Goal: Task Accomplishment & Management: Use online tool/utility

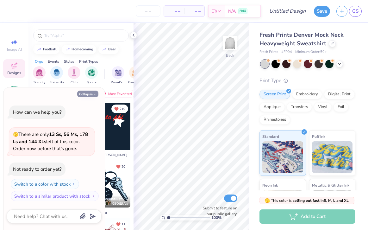
click at [87, 95] on button "Collapse" at bounding box center [87, 93] width 21 height 7
type textarea "x"
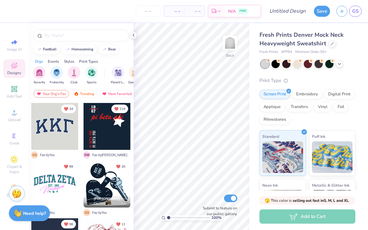
click at [56, 131] on div at bounding box center [54, 126] width 47 height 47
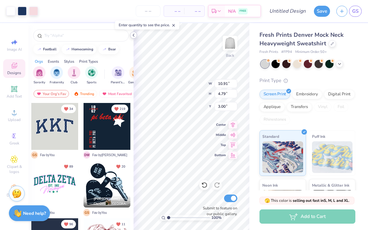
click at [135, 34] on icon at bounding box center [133, 35] width 5 height 5
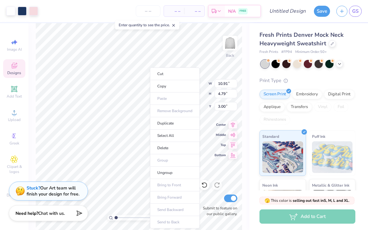
click at [53, 195] on div "Stuck? Our Art team will finish your design for free." at bounding box center [53, 191] width 53 height 12
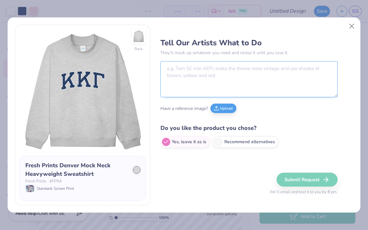
click at [202, 77] on textarea at bounding box center [248, 79] width 177 height 36
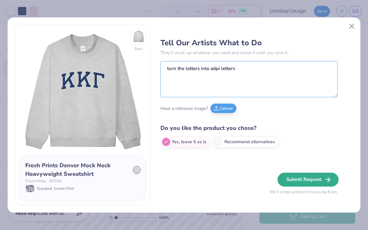
type textarea "turn the letters into adpi letters"
click at [313, 181] on button "Submit Request" at bounding box center [307, 179] width 61 height 14
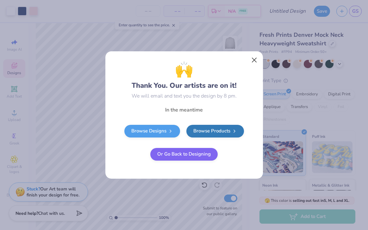
click at [253, 60] on button "Close" at bounding box center [254, 60] width 12 height 12
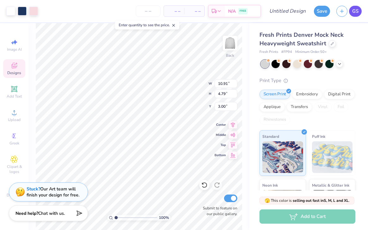
click at [360, 7] on link "GS" at bounding box center [355, 11] width 13 height 11
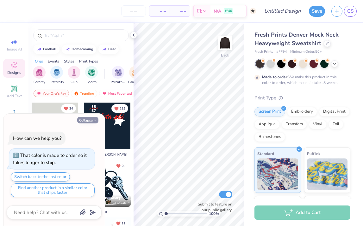
click at [98, 119] on button "Collapse" at bounding box center [87, 120] width 21 height 7
type textarea "x"
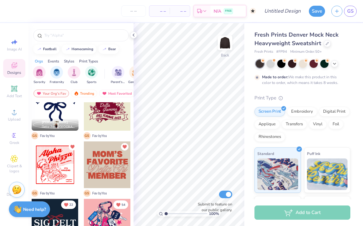
scroll to position [205, 0]
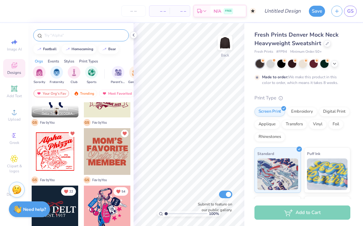
click at [89, 36] on input "text" at bounding box center [84, 35] width 81 height 6
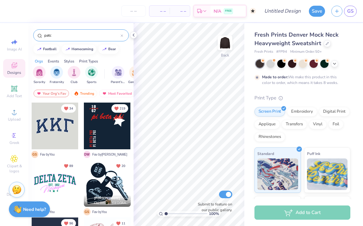
type input "patch"
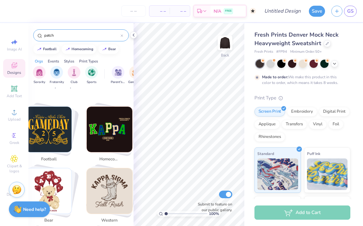
scroll to position [106, 0]
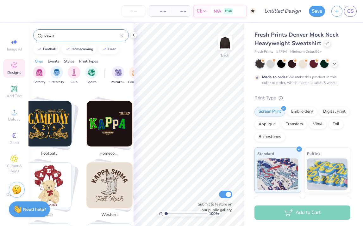
click at [121, 34] on div at bounding box center [121, 36] width 3 height 6
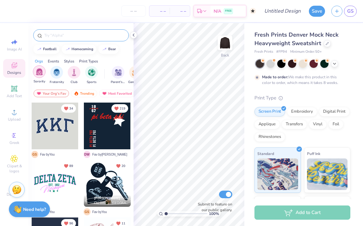
click at [39, 75] on img "filter for Sorority" at bounding box center [39, 71] width 7 height 7
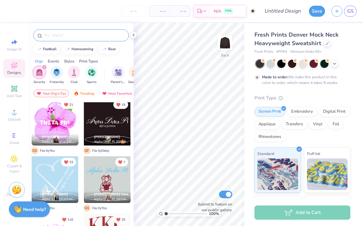
scroll to position [529, 0]
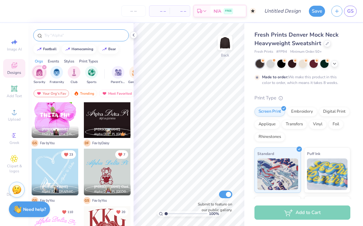
click at [79, 34] on input "text" at bounding box center [84, 35] width 81 height 6
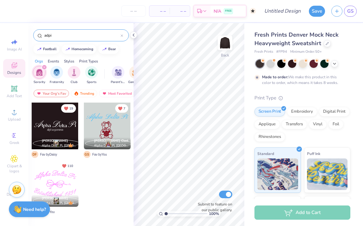
type input "adpi"
click at [45, 66] on div "filter for Sorority" at bounding box center [44, 68] width 6 height 6
click at [59, 35] on input "adpi" at bounding box center [82, 35] width 77 height 6
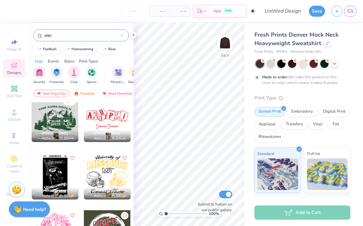
scroll to position [2640, 0]
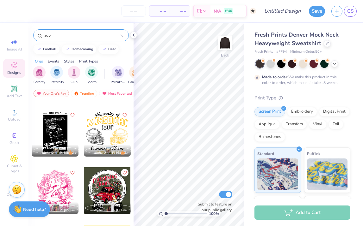
click at [122, 34] on div at bounding box center [121, 36] width 3 height 6
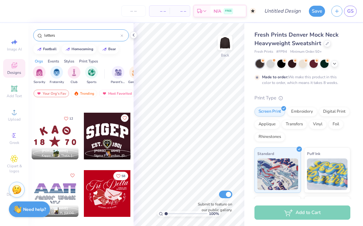
scroll to position [702, 0]
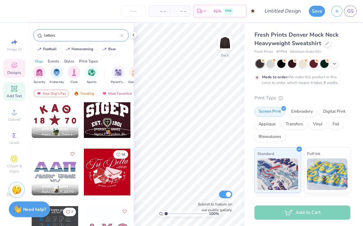
type input "letters"
click at [14, 98] on span "Add Text" at bounding box center [14, 96] width 15 height 5
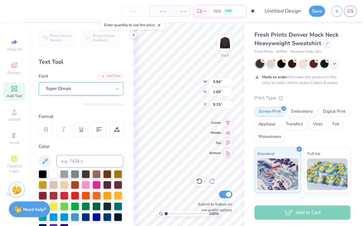
click at [96, 90] on div "Super Dream" at bounding box center [78, 89] width 66 height 10
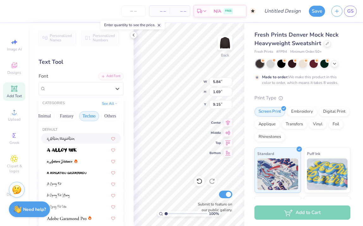
scroll to position [0, 191]
click at [104, 102] on button "See All" at bounding box center [110, 103] width 20 height 6
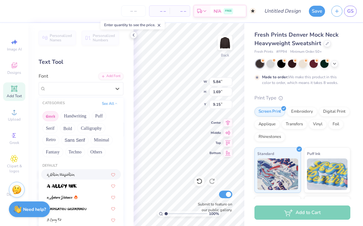
click at [53, 117] on button "Greek" at bounding box center [50, 116] width 16 height 10
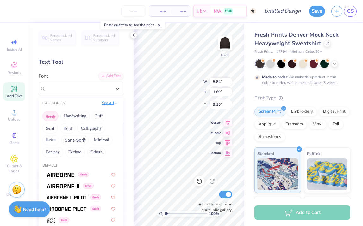
click at [110, 104] on button "See All" at bounding box center [110, 103] width 20 height 6
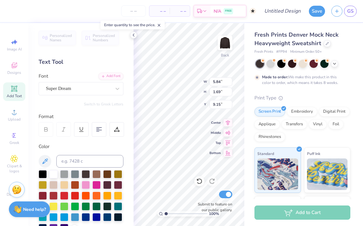
scroll to position [5, 1]
type textarea "TET"
click at [15, 66] on icon at bounding box center [14, 66] width 8 height 8
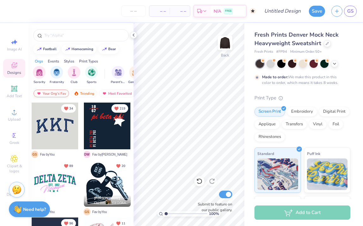
click at [55, 95] on div "Your Org's Fav" at bounding box center [51, 94] width 35 height 8
click at [87, 92] on div "Trending" at bounding box center [84, 94] width 26 height 8
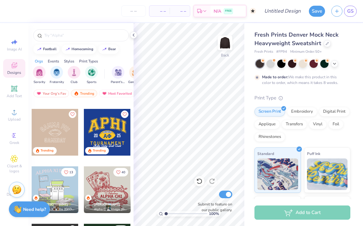
scroll to position [2062, 0]
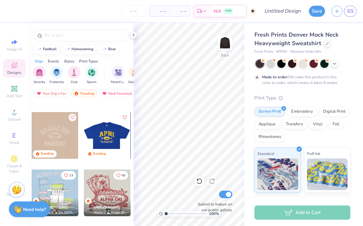
click at [101, 127] on div at bounding box center [106, 135] width 47 height 47
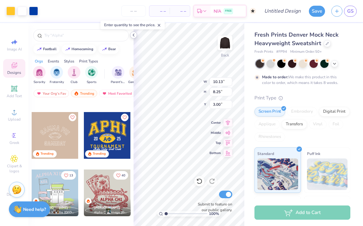
click at [133, 37] on icon at bounding box center [133, 35] width 5 height 5
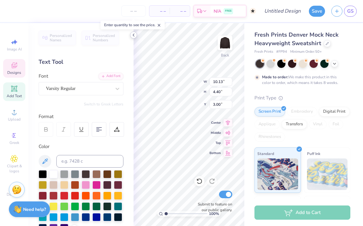
type input "2.15"
type input "0.54"
type input "6.79"
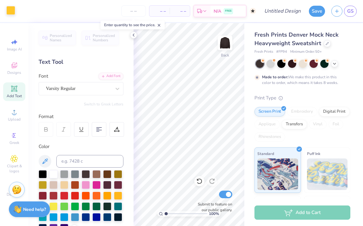
click at [11, 13] on div at bounding box center [10, 10] width 9 height 9
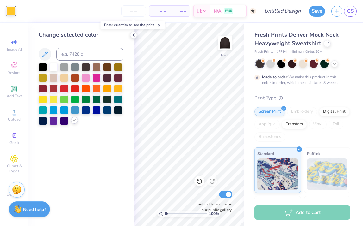
click at [73, 121] on icon at bounding box center [74, 120] width 5 height 5
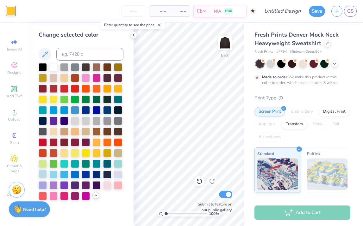
click at [44, 173] on div at bounding box center [43, 174] width 8 height 8
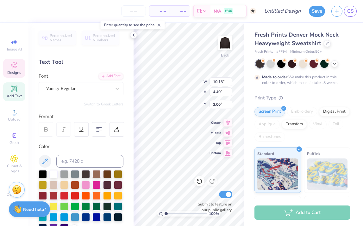
scroll to position [5, 1]
type textarea "AdpI"
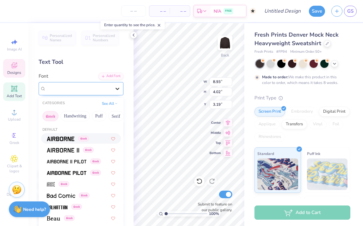
click at [115, 90] on icon at bounding box center [117, 89] width 6 height 6
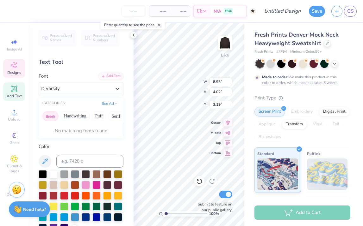
click at [55, 118] on button "Greek" at bounding box center [50, 116] width 16 height 10
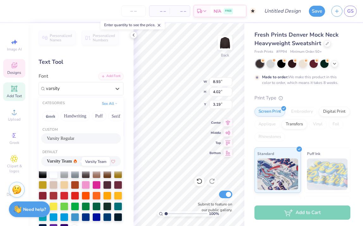
click at [72, 160] on span "Varsity Team" at bounding box center [59, 161] width 25 height 7
type input "varsity"
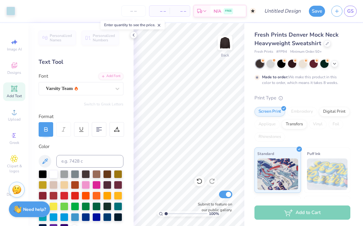
drag, startPoint x: 166, startPoint y: 214, endPoint x: 162, endPoint y: 214, distance: 3.5
click at [162, 214] on div "100 %" at bounding box center [188, 214] width 63 height 6
click at [134, 34] on icon at bounding box center [133, 35] width 5 height 5
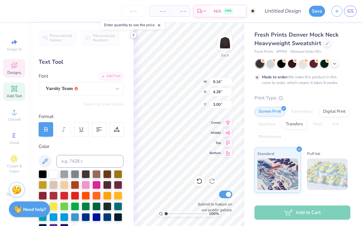
type input "3.00"
click at [133, 34] on icon at bounding box center [133, 35] width 5 height 5
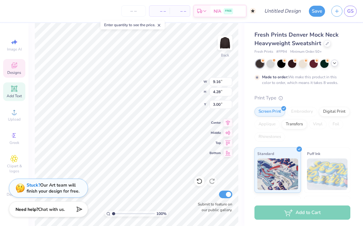
click at [333, 65] on icon at bounding box center [334, 63] width 5 height 5
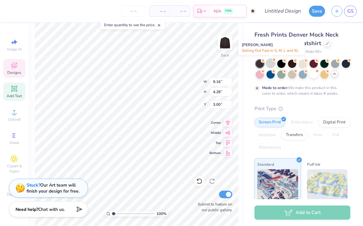
click at [273, 65] on div at bounding box center [270, 63] width 8 height 8
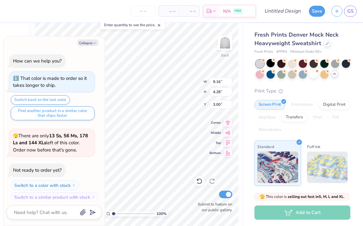
scroll to position [116, 0]
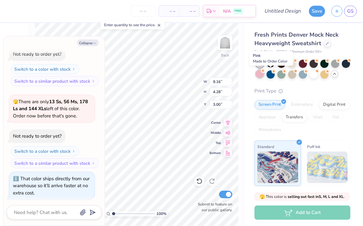
click at [264, 77] on div at bounding box center [260, 74] width 8 height 8
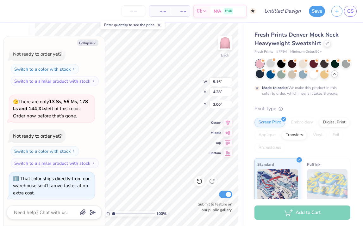
scroll to position [169, 0]
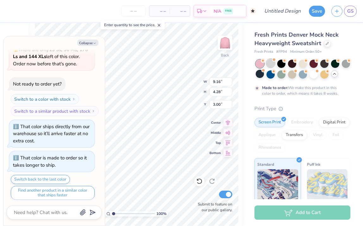
click at [274, 65] on div at bounding box center [270, 63] width 8 height 8
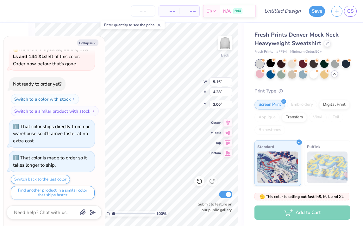
scroll to position [281, 0]
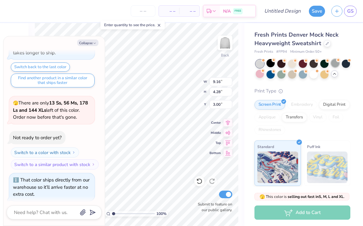
click at [333, 65] on div at bounding box center [335, 63] width 8 height 8
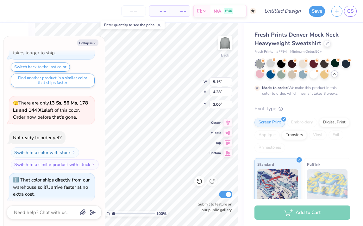
scroll to position [333, 0]
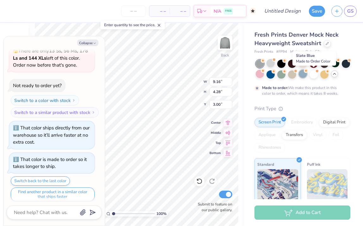
click at [307, 78] on div at bounding box center [303, 74] width 8 height 8
click at [317, 77] on div at bounding box center [313, 74] width 8 height 8
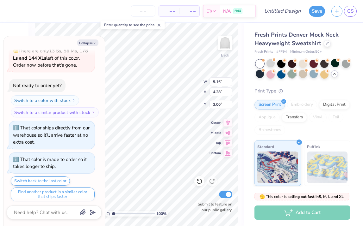
scroll to position [446, 0]
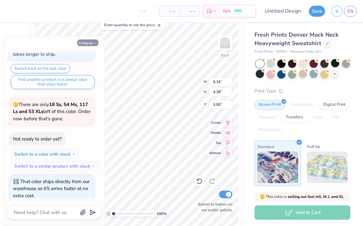
click at [95, 43] on icon "button" at bounding box center [95, 43] width 4 height 4
type textarea "x"
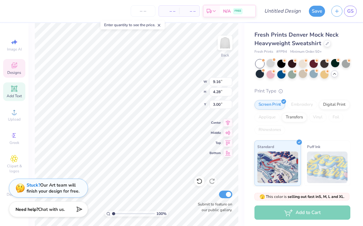
click at [183, 78] on div "100 % Back W 9.16 9.16 " H 4.28 4.28 " Y 3.00 3.00 " Center Middle Top Bottom S…" at bounding box center [136, 124] width 216 height 203
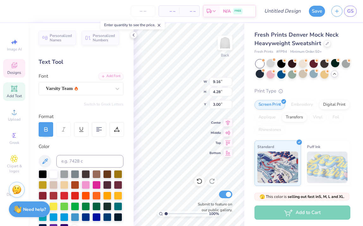
type input "10.84"
type input "5.07"
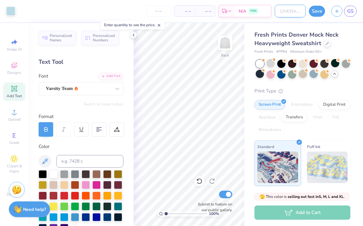
click at [277, 13] on input "Design Title" at bounding box center [289, 11] width 31 height 13
type input "possible set"
click at [321, 12] on button "Save" at bounding box center [317, 10] width 16 height 11
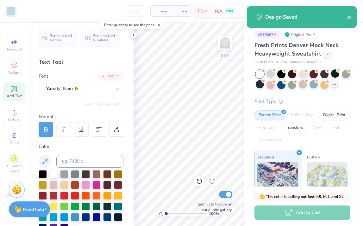
click at [349, 17] on icon "close" at bounding box center [348, 17] width 3 height 3
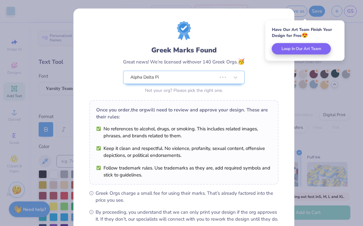
click at [349, 13] on div "Greek Marks Found Great news! We’re licensed with over 140 Greek Orgs. 🥳 Alpha …" at bounding box center [181, 113] width 363 height 226
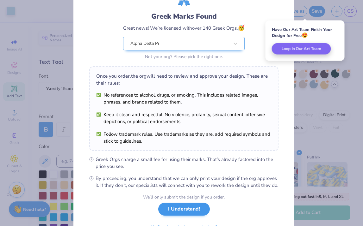
click at [182, 203] on button "I Understand!" at bounding box center [184, 209] width 52 height 13
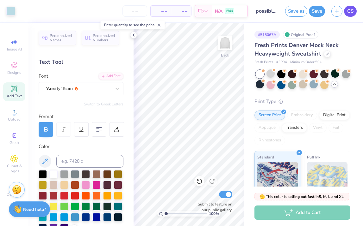
click at [348, 9] on span "GS" at bounding box center [350, 11] width 6 height 7
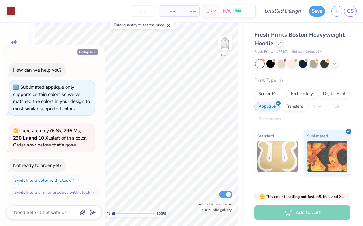
click at [89, 53] on button "Collapse" at bounding box center [87, 52] width 21 height 7
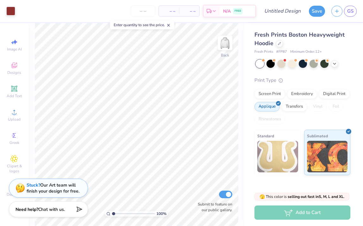
type textarea "x"
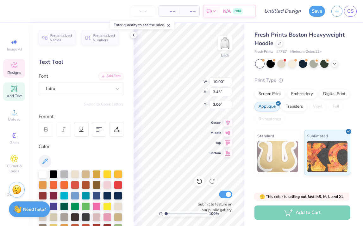
scroll to position [5, 1]
type textarea "1851"
type textarea "G"
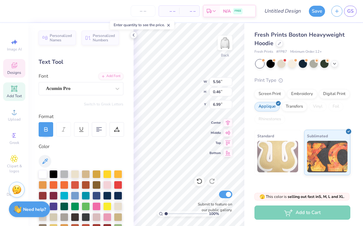
type textarea "a"
type textarea "ALPHA DELTA PI"
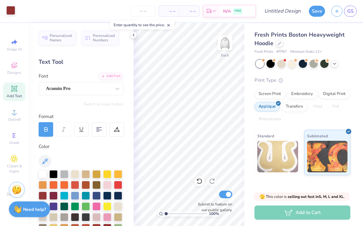
click at [12, 10] on div at bounding box center [10, 10] width 9 height 9
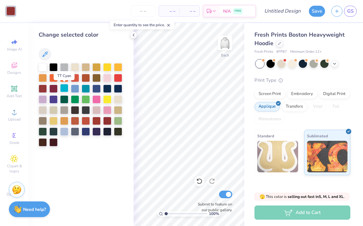
click at [66, 88] on div at bounding box center [64, 88] width 8 height 8
click at [46, 54] on icon at bounding box center [44, 54] width 5 height 5
click at [83, 87] on div at bounding box center [86, 88] width 8 height 8
click at [75, 87] on div at bounding box center [75, 88] width 8 height 8
click at [43, 98] on div at bounding box center [43, 99] width 8 height 8
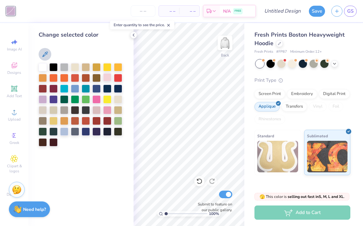
click at [109, 77] on div at bounding box center [107, 77] width 8 height 8
click at [64, 133] on div at bounding box center [64, 131] width 8 height 8
click at [96, 158] on div "Change selected color" at bounding box center [80, 124] width 105 height 203
click at [135, 32] on div at bounding box center [133, 35] width 7 height 7
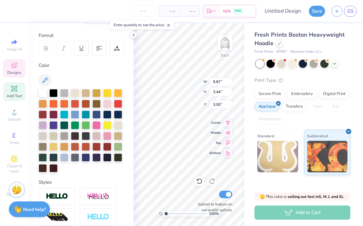
scroll to position [81, 0]
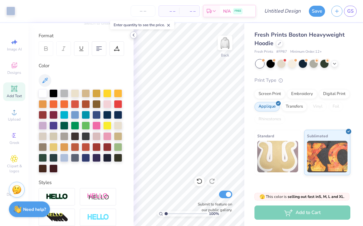
click at [134, 34] on polyline at bounding box center [133, 35] width 1 height 3
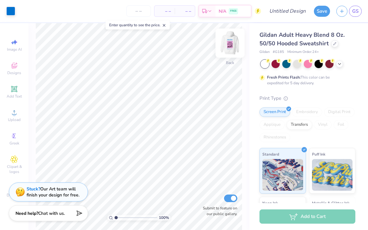
click at [228, 44] on img at bounding box center [229, 42] width 25 height 25
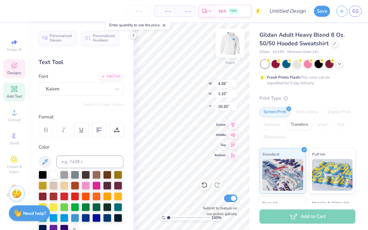
type textarea "I"
type textarea "b"
type textarea "Brunch"
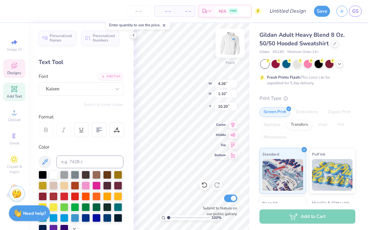
type input "7.52"
type input "1.12"
type input "12.52"
type textarea "WITH"
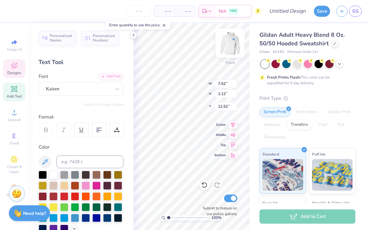
scroll to position [5, 2]
type input "11.42"
type input "5.28"
type input "1.15"
type input "9.94"
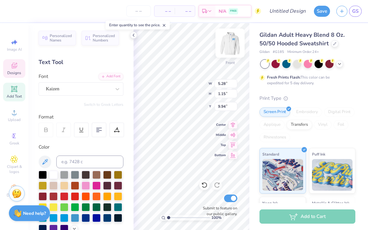
type input "7.98"
type input "9.91"
type input "8.95"
type input "5.28"
type input "1.15"
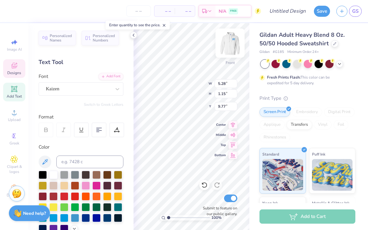
type input "13.10"
type textarea "the Best"
type input "3.83"
type input "1.82"
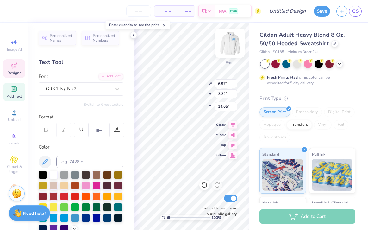
type input "15.69"
type input "6.42"
type input "1.15"
type input "14.85"
type textarea "t"
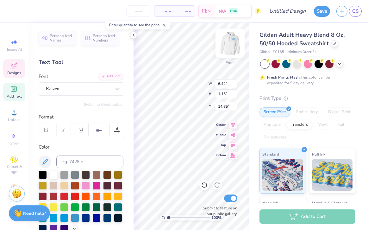
scroll to position [5, 1]
type textarea "xoxo,"
type input "16.62"
type input "3.62"
type input "1.05"
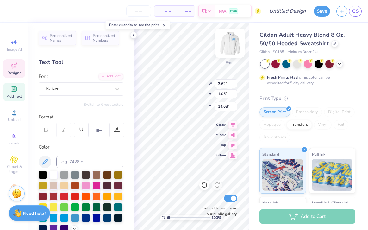
type input "15.48"
type input "7.98"
type input "9.91"
type input "8.95"
type input "3.56"
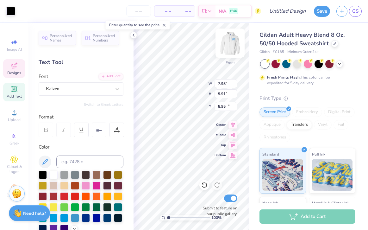
type input "1.12"
type input "11.42"
type textarea "with"
type input "7.98"
type input "9.91"
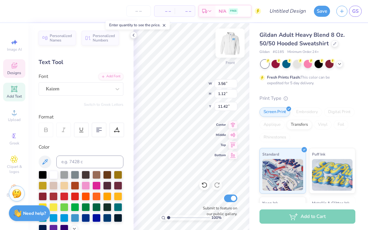
type input "8.95"
type input "6.42"
type input "1.15"
type input "13.32"
type input "7.98"
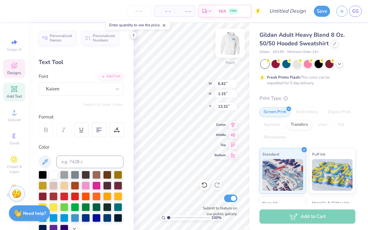
type input "9.91"
type input "8.95"
type input "3.16"
type input "1.12"
type input "11.25"
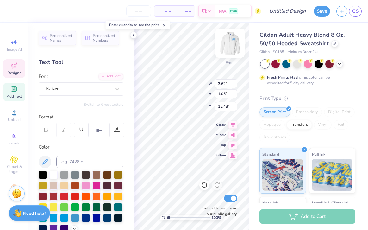
type input "14.95"
type input "3.83"
type input "1.82"
type input "16.00"
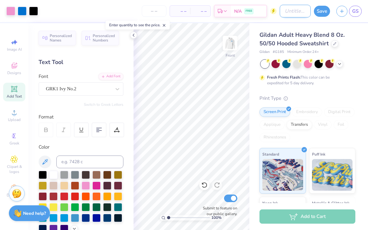
click at [285, 12] on input "Design Title" at bounding box center [295, 11] width 31 height 13
type input "cr 2"
click at [322, 12] on button "Save" at bounding box center [322, 10] width 16 height 11
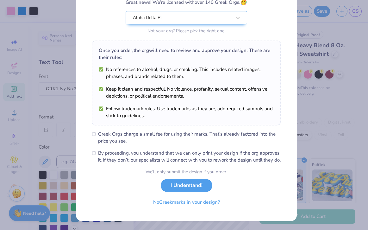
scroll to position [66, 0]
click at [176, 188] on button "I Understand!" at bounding box center [187, 183] width 52 height 13
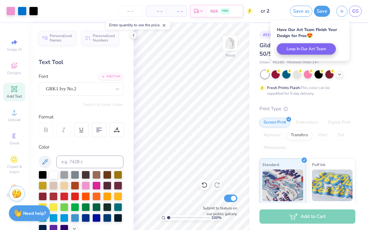
scroll to position [0, 0]
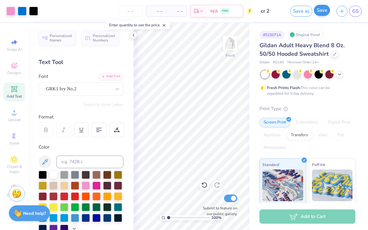
click at [322, 12] on button "Save" at bounding box center [322, 10] width 16 height 11
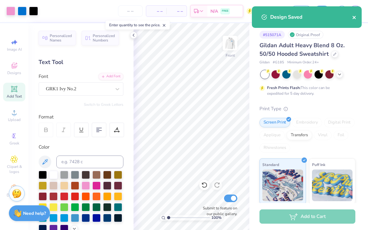
click at [354, 19] on icon "close" at bounding box center [354, 17] width 4 height 5
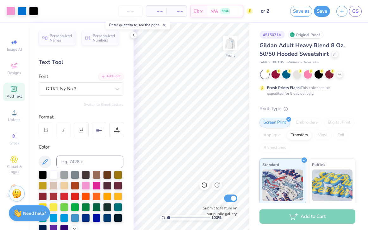
click at [356, 10] on div "Design Saved" at bounding box center [306, 19] width 112 height 29
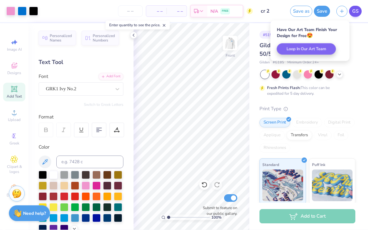
click at [359, 10] on body "Art colors – – Per Item – – Total Est. Delivery N/A FREE Design Title cr 2 Save…" at bounding box center [184, 115] width 368 height 230
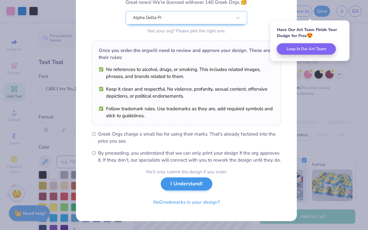
scroll to position [66, 0]
click at [182, 182] on button "I Understand!" at bounding box center [187, 183] width 52 height 13
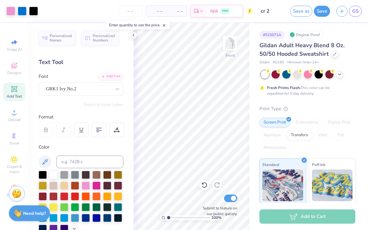
scroll to position [0, 0]
click at [356, 14] on span "GS" at bounding box center [355, 11] width 6 height 7
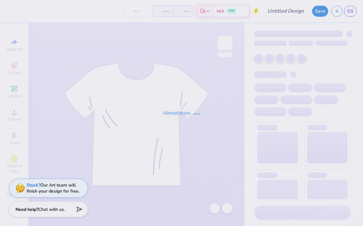
type input "possible set"
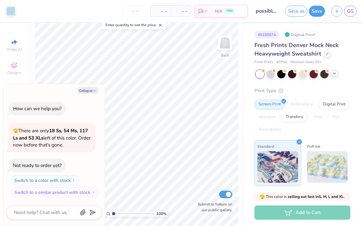
click at [332, 75] on icon at bounding box center [334, 73] width 5 height 5
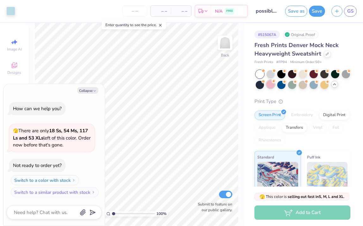
click at [274, 84] on div at bounding box center [270, 84] width 8 height 8
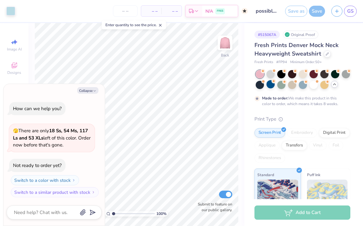
scroll to position [4, 0]
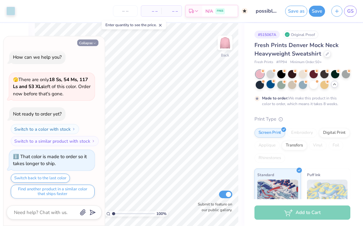
click at [92, 41] on button "Collapse" at bounding box center [87, 43] width 21 height 7
type textarea "x"
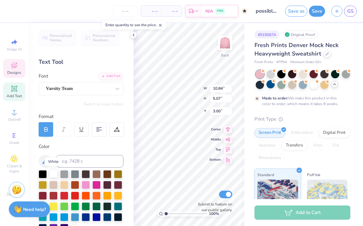
click at [52, 174] on div at bounding box center [53, 174] width 8 height 8
click at [134, 35] on icon at bounding box center [133, 35] width 5 height 5
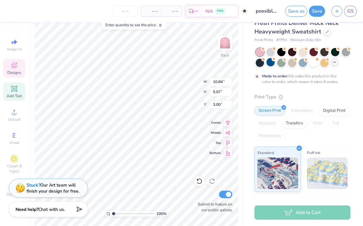
scroll to position [22, 0]
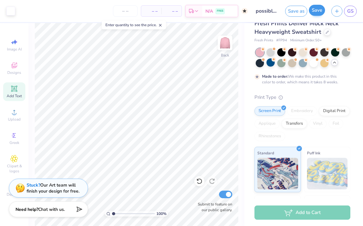
click at [319, 9] on button "Save" at bounding box center [317, 10] width 16 height 11
